Goal: Navigation & Orientation: Find specific page/section

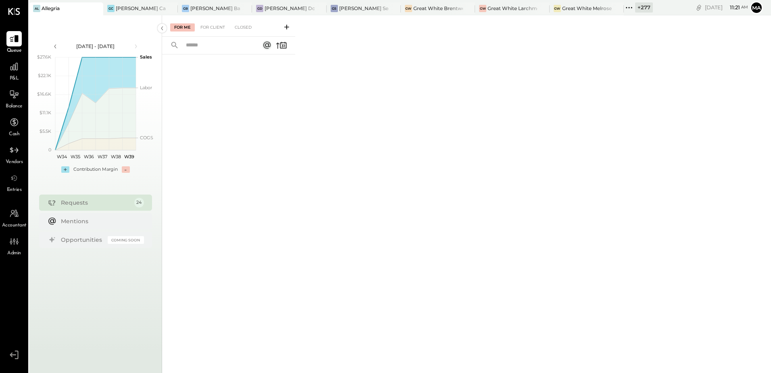
click at [98, 8] on icon at bounding box center [96, 9] width 10 height 10
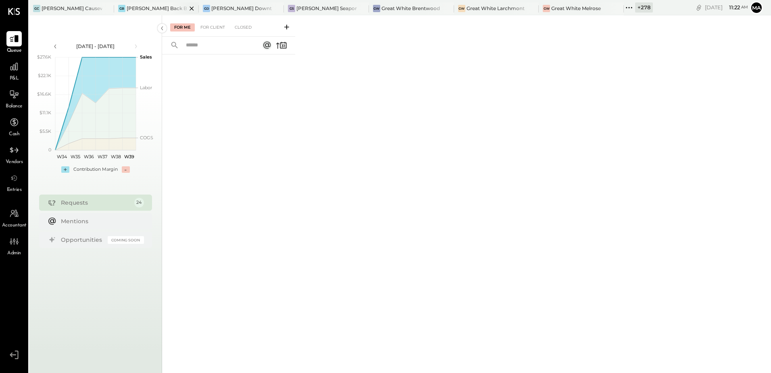
click at [158, 13] on div "GB [PERSON_NAME] Back Bay" at bounding box center [156, 8] width 85 height 13
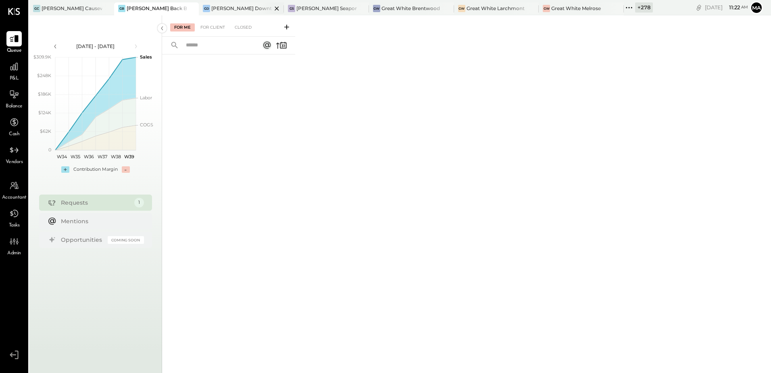
click at [225, 9] on div "[PERSON_NAME] Downtown" at bounding box center [241, 8] width 60 height 7
click at [305, 6] on div "[PERSON_NAME] Seaport" at bounding box center [326, 8] width 60 height 7
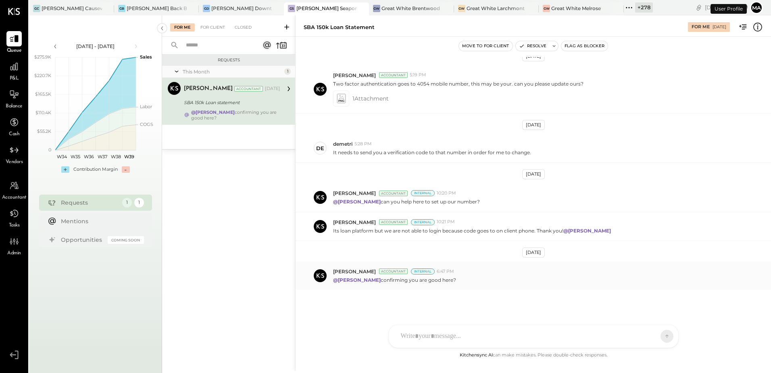
scroll to position [545, 0]
